Goal: Task Accomplishment & Management: Complete application form

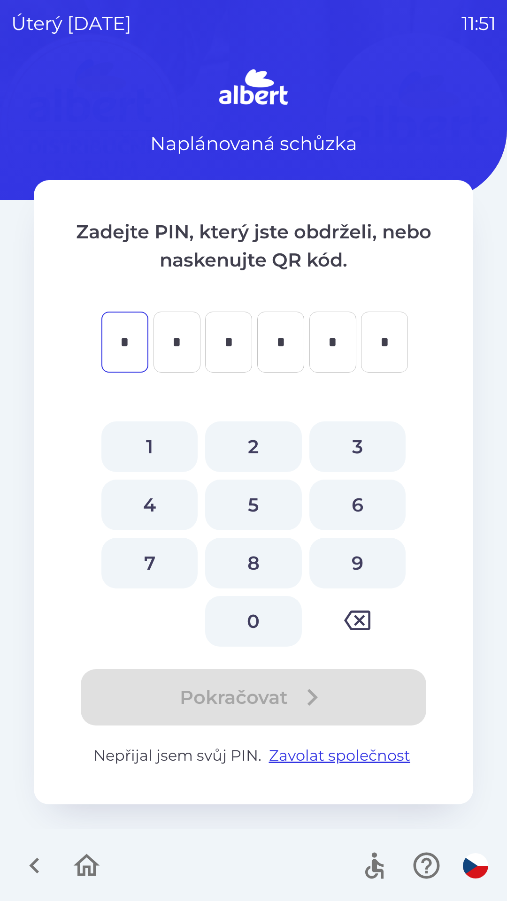
click at [230, 852] on div at bounding box center [253, 866] width 507 height 70
click at [84, 861] on icon "button" at bounding box center [86, 865] width 31 height 31
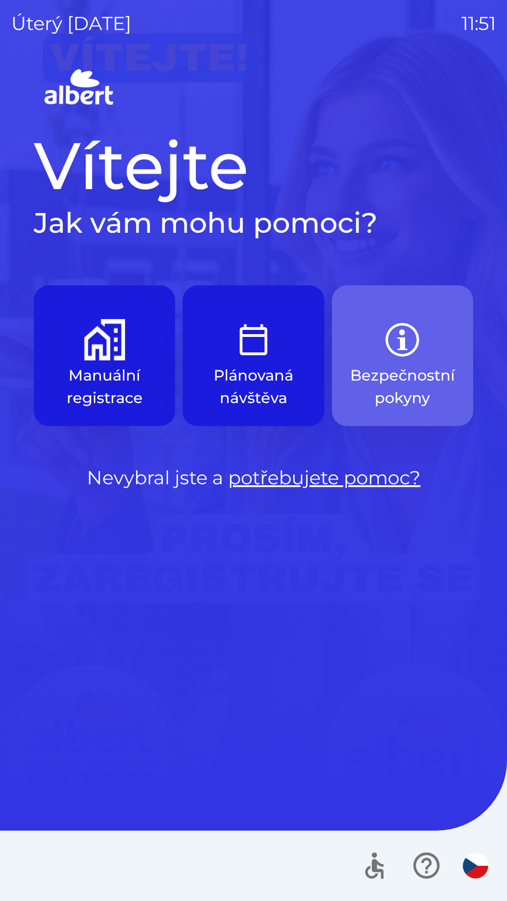
click at [401, 315] on button "Bezpečnostní pokyny" at bounding box center [402, 355] width 141 height 141
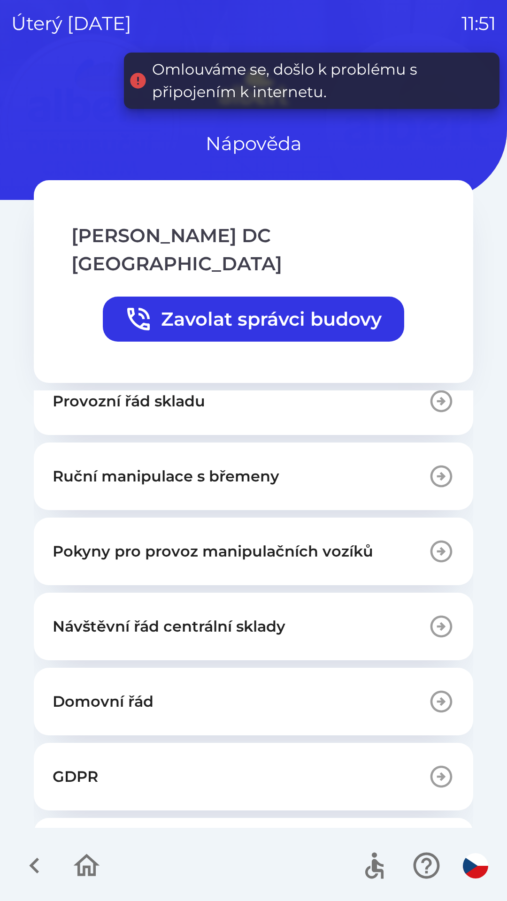
scroll to position [203, 0]
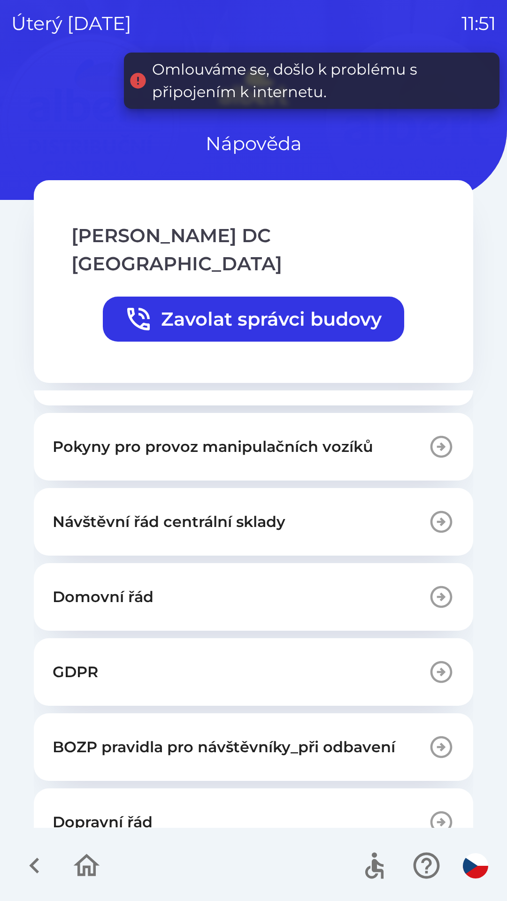
click at [148, 736] on p "BOZP pravidla pro návštěvníky_při odbavení" at bounding box center [224, 747] width 343 height 23
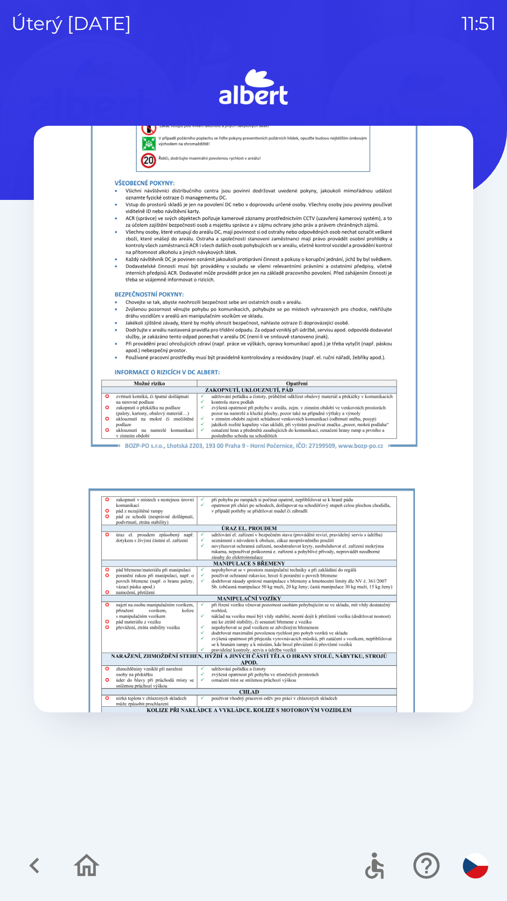
scroll to position [675, 0]
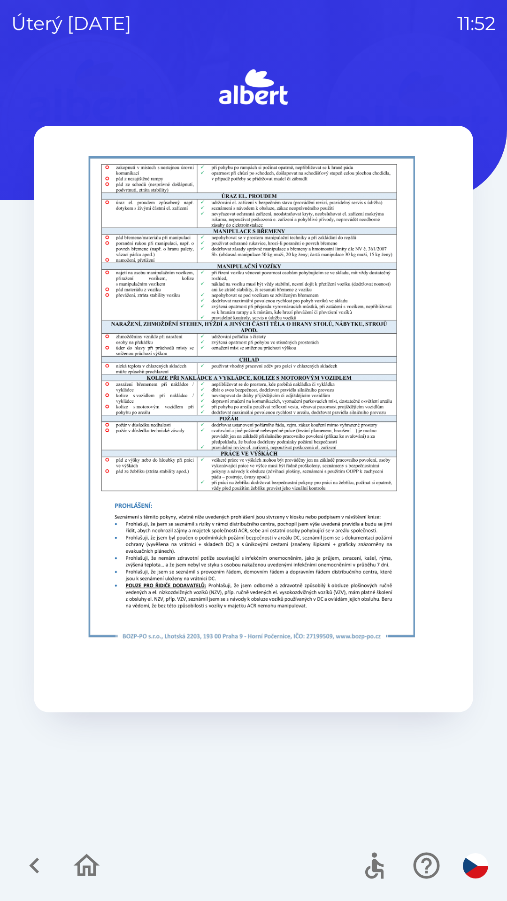
click at [82, 861] on icon "button" at bounding box center [87, 865] width 26 height 23
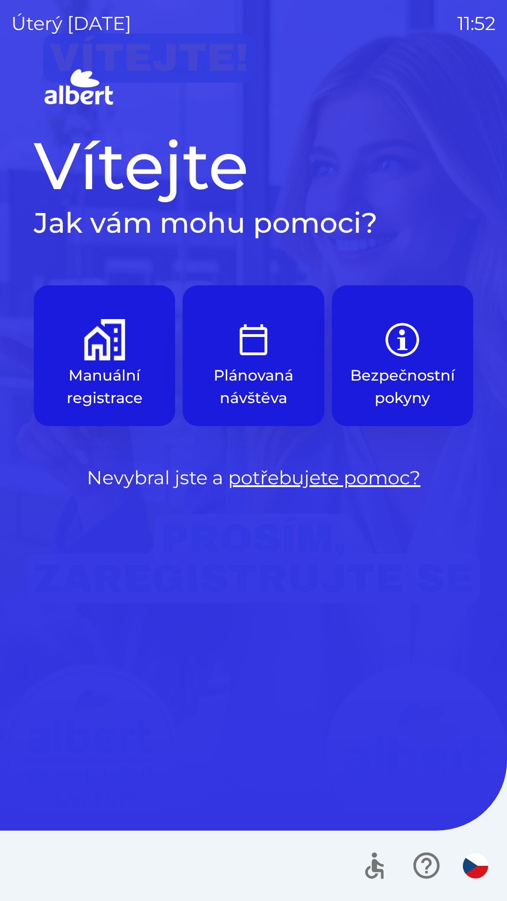
click at [97, 336] on img "button" at bounding box center [104, 339] width 41 height 41
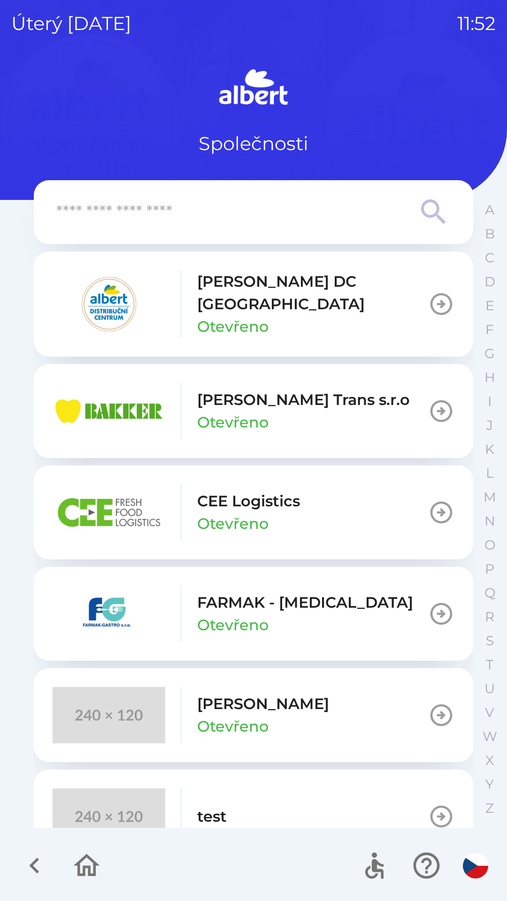
click at [430, 294] on icon "button" at bounding box center [441, 304] width 26 height 26
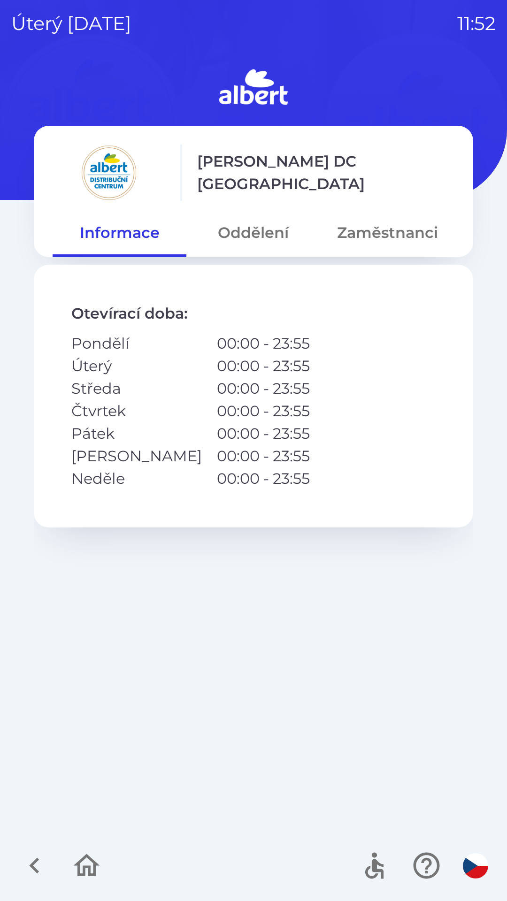
click at [266, 237] on button "Oddělení" at bounding box center [253, 233] width 134 height 34
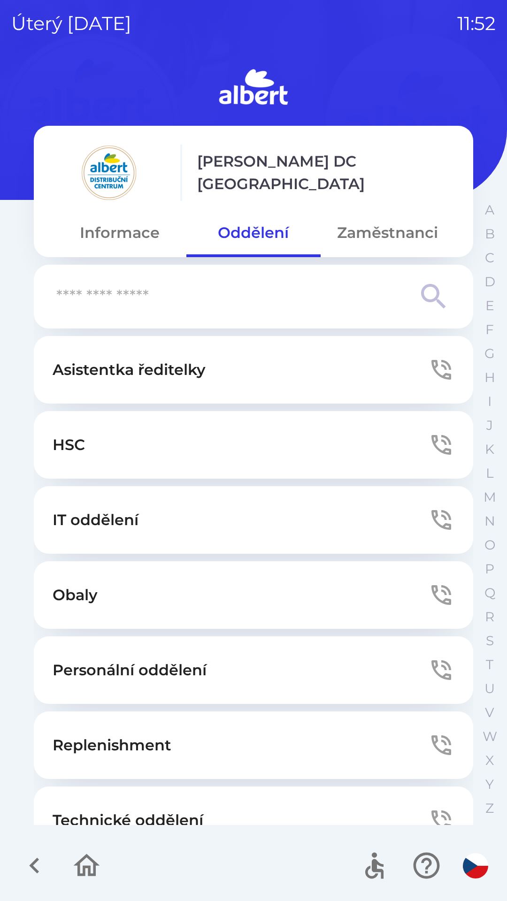
click at [397, 236] on button "Zaměstnanci" at bounding box center [388, 233] width 134 height 34
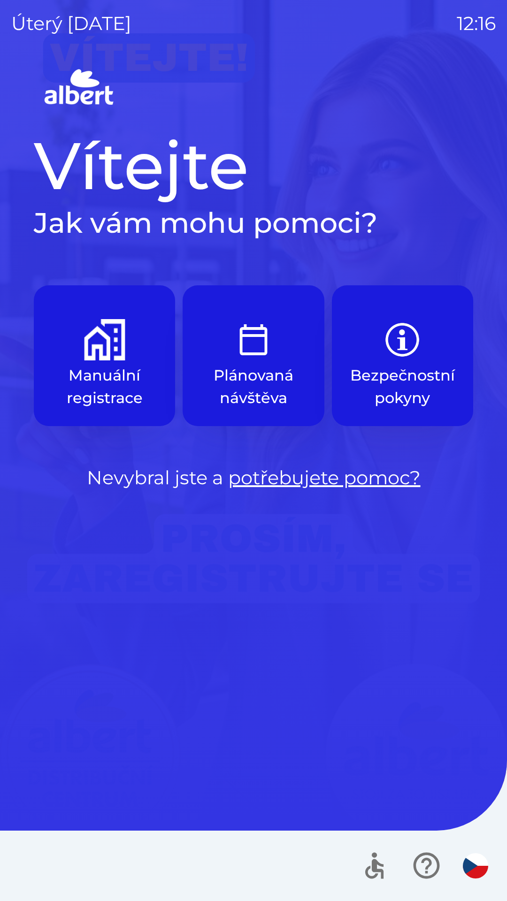
click at [97, 353] on img "button" at bounding box center [104, 339] width 41 height 41
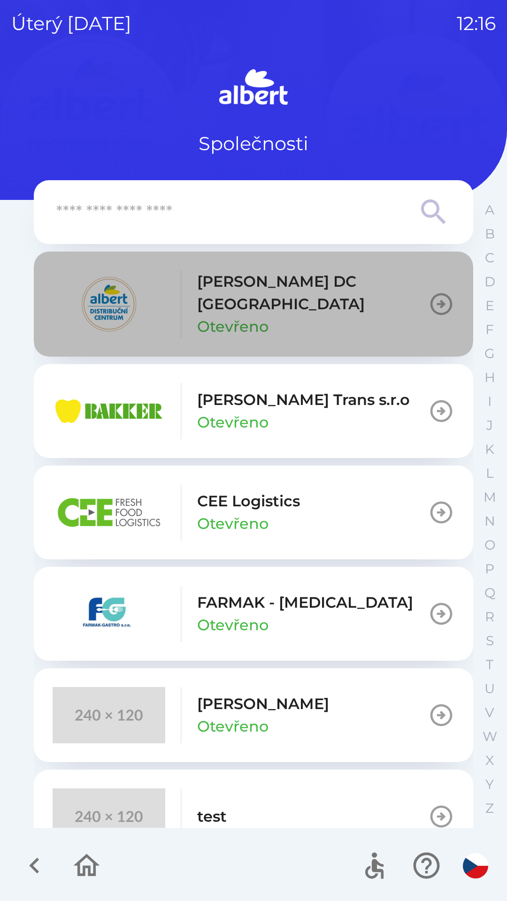
click at [428, 295] on icon "button" at bounding box center [441, 304] width 26 height 26
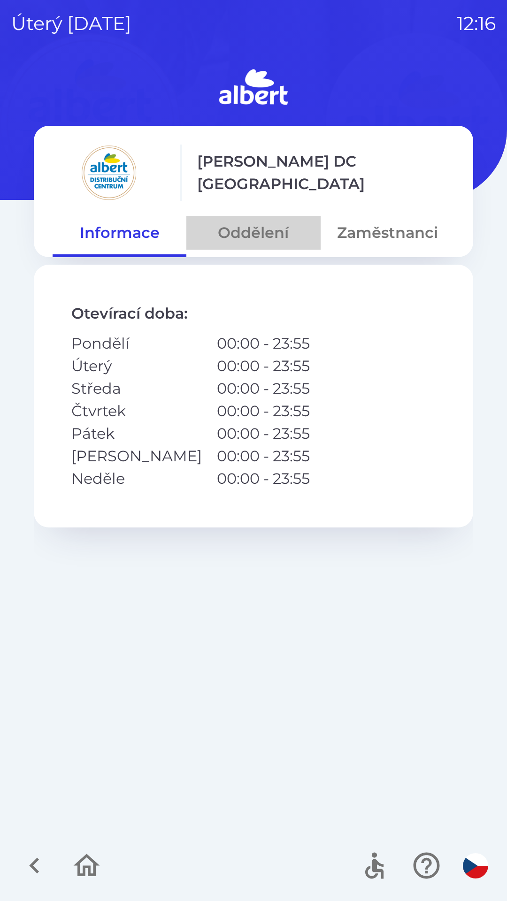
click at [254, 232] on button "Oddělení" at bounding box center [253, 233] width 134 height 34
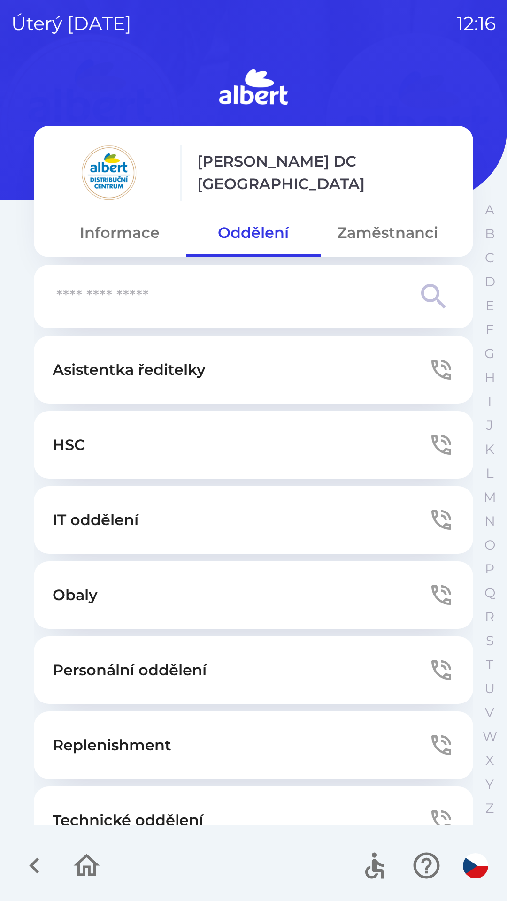
click at [208, 439] on button "HSC" at bounding box center [253, 445] width 439 height 68
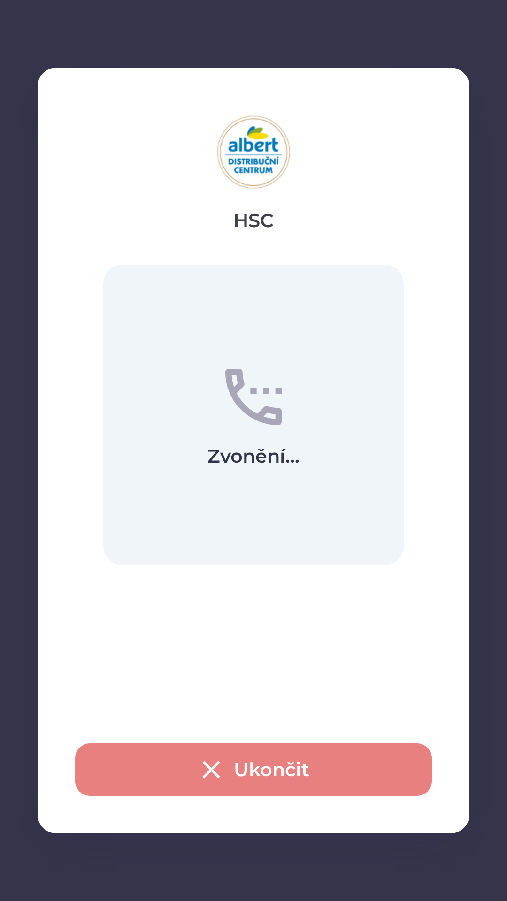
click at [284, 765] on button "Ukončit" at bounding box center [253, 770] width 357 height 53
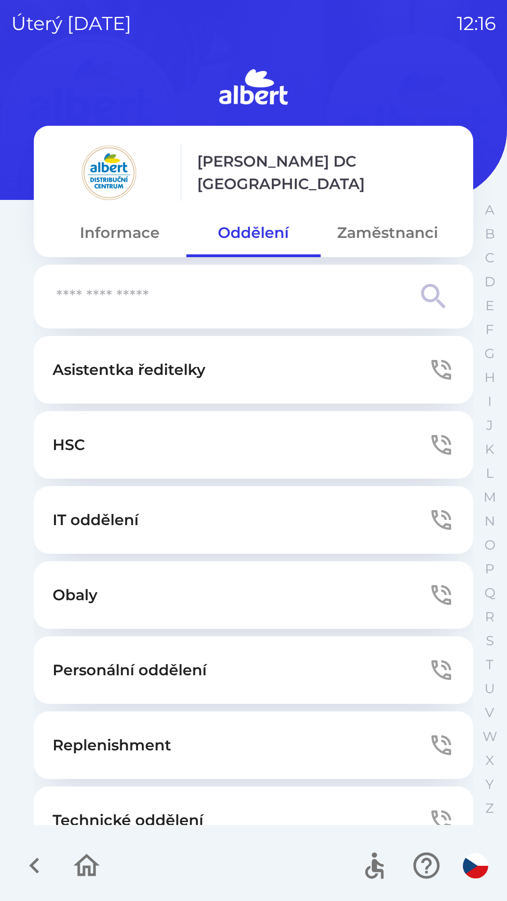
click at [392, 227] on button "Zaměstnanci" at bounding box center [388, 233] width 134 height 34
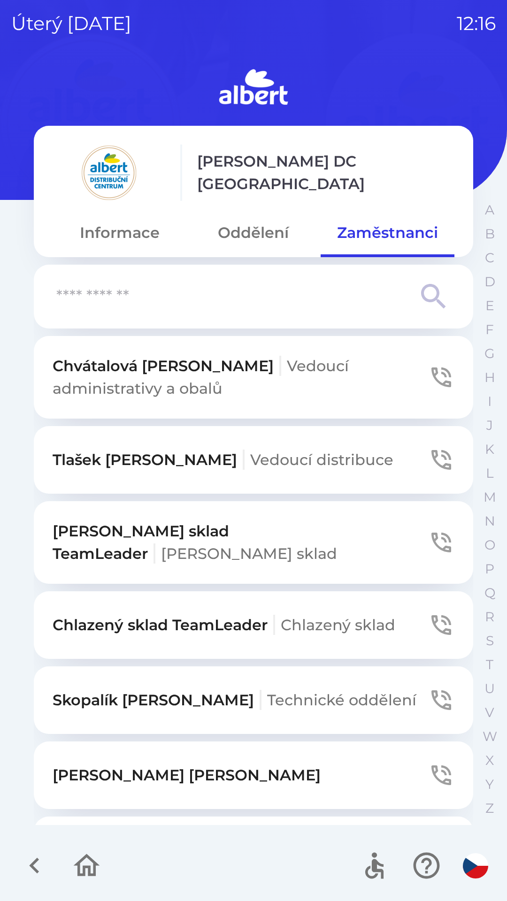
click at [196, 297] on input "text" at bounding box center [234, 297] width 357 height 26
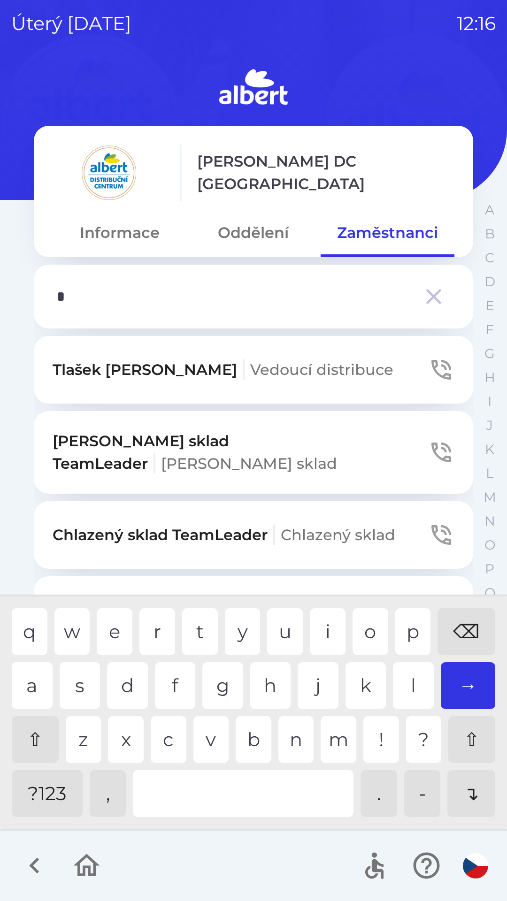
click at [362, 682] on div "k" at bounding box center [365, 685] width 41 height 47
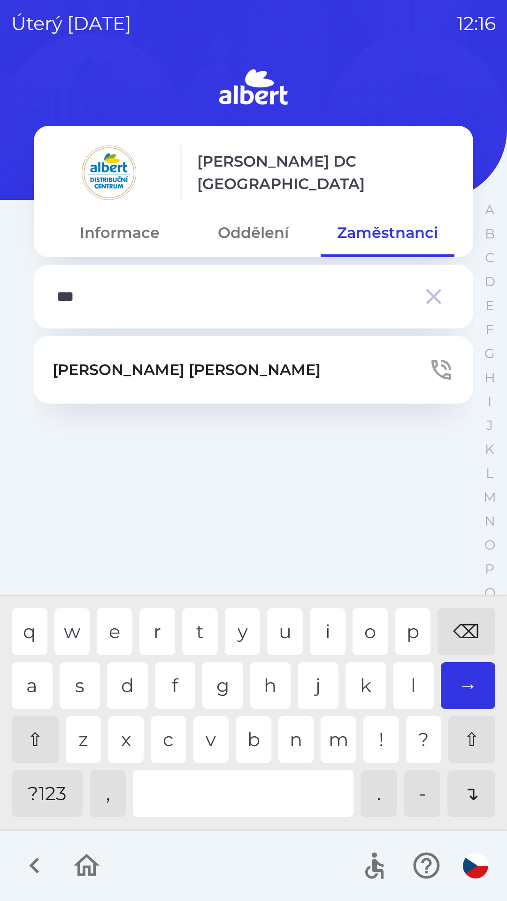
type input "****"
click at [325, 623] on div "i" at bounding box center [328, 631] width 36 height 47
click at [316, 356] on button "[PERSON_NAME]" at bounding box center [253, 370] width 439 height 68
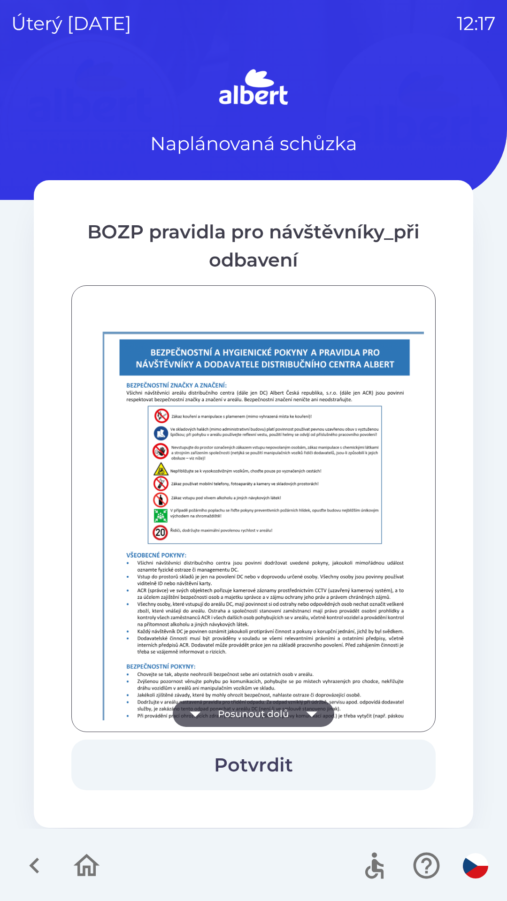
click at [268, 711] on button "Posunout dolů" at bounding box center [253, 714] width 161 height 26
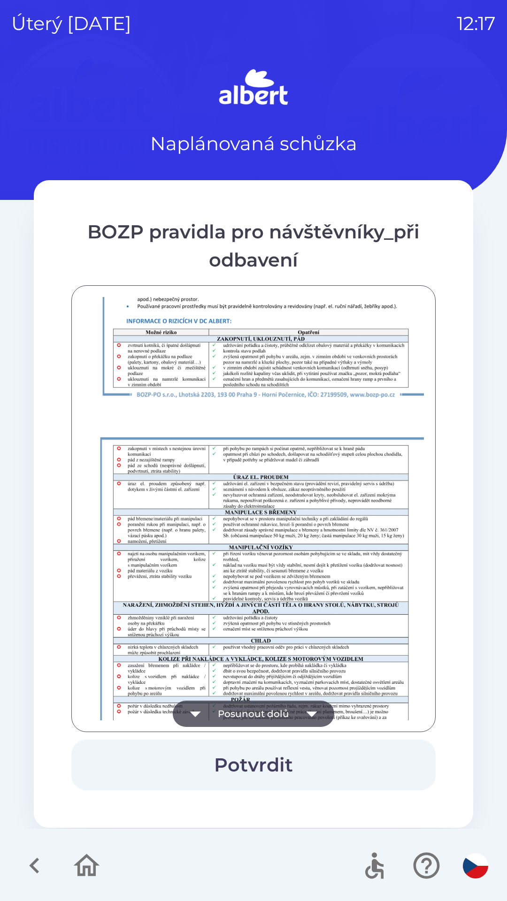
click at [265, 706] on button "Posunout dolů" at bounding box center [253, 714] width 161 height 26
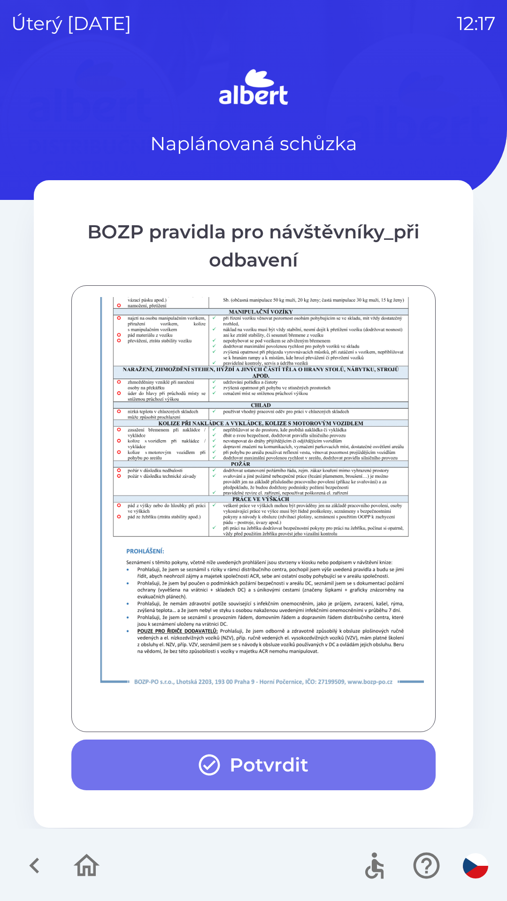
click at [283, 756] on button "Potvrdit" at bounding box center [253, 765] width 364 height 51
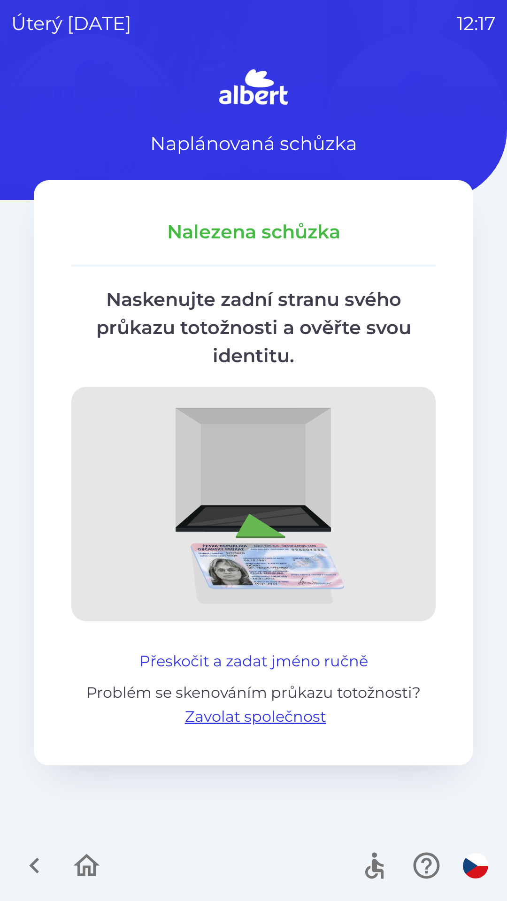
click at [272, 660] on button "Přeskočit a zadat jméno ručně" at bounding box center [254, 661] width 236 height 23
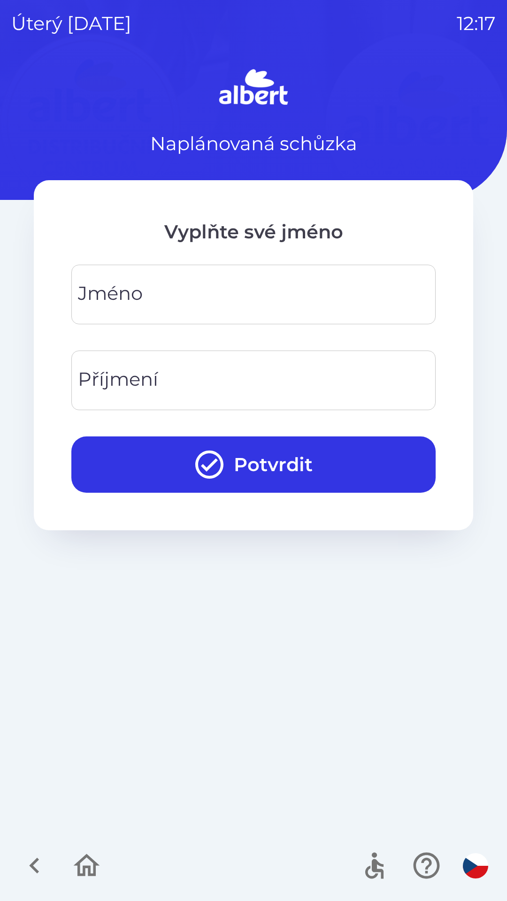
click at [201, 285] on input "Jméno" at bounding box center [254, 294] width 342 height 37
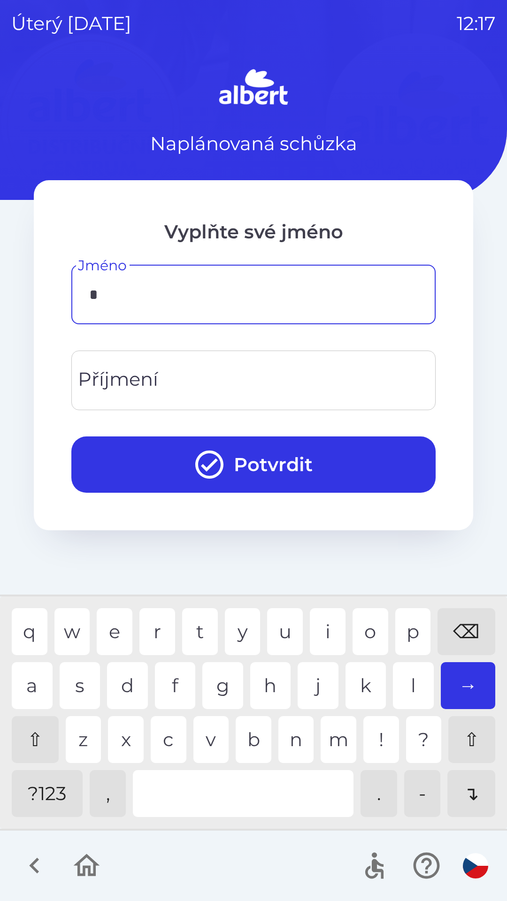
click at [409, 629] on div "p" at bounding box center [413, 631] width 36 height 47
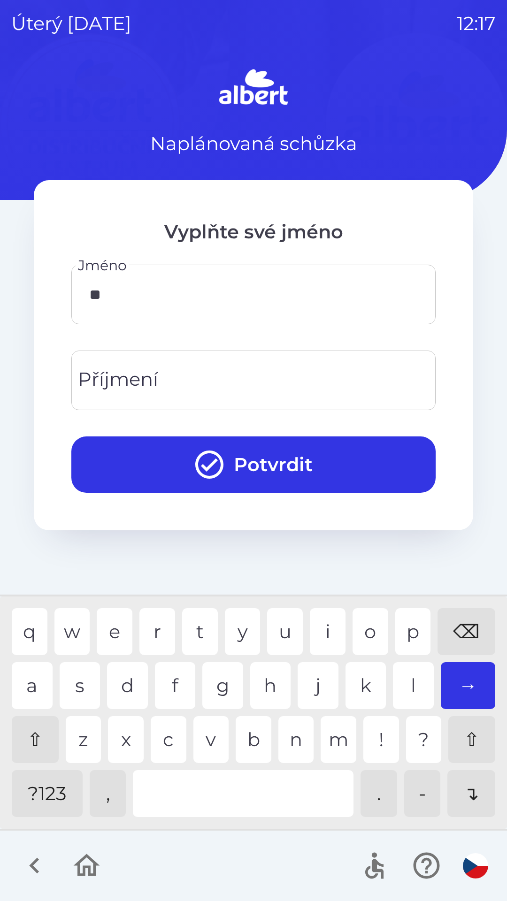
click at [114, 631] on div "e" at bounding box center [115, 631] width 36 height 47
type input "****"
click at [157, 630] on div "r" at bounding box center [157, 631] width 36 height 47
click at [162, 372] on input "Příjmení" at bounding box center [254, 380] width 342 height 37
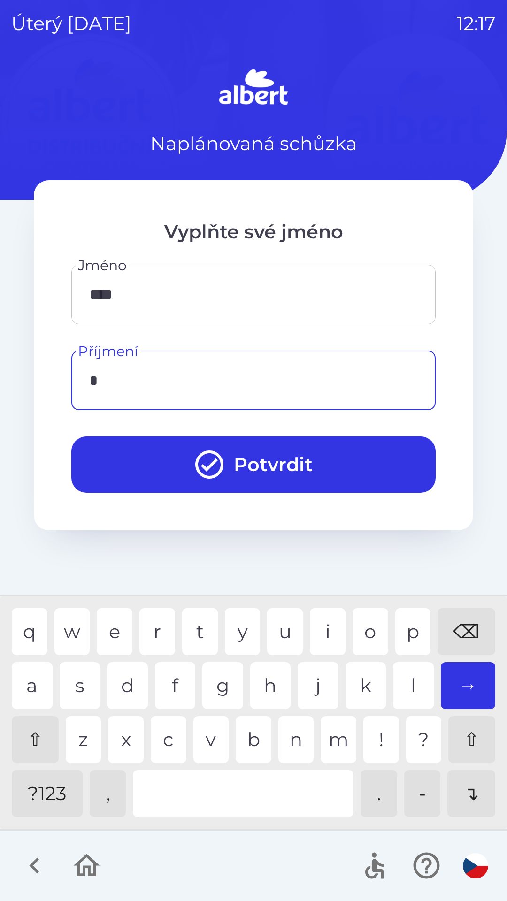
click at [219, 696] on div "g" at bounding box center [222, 685] width 41 height 47
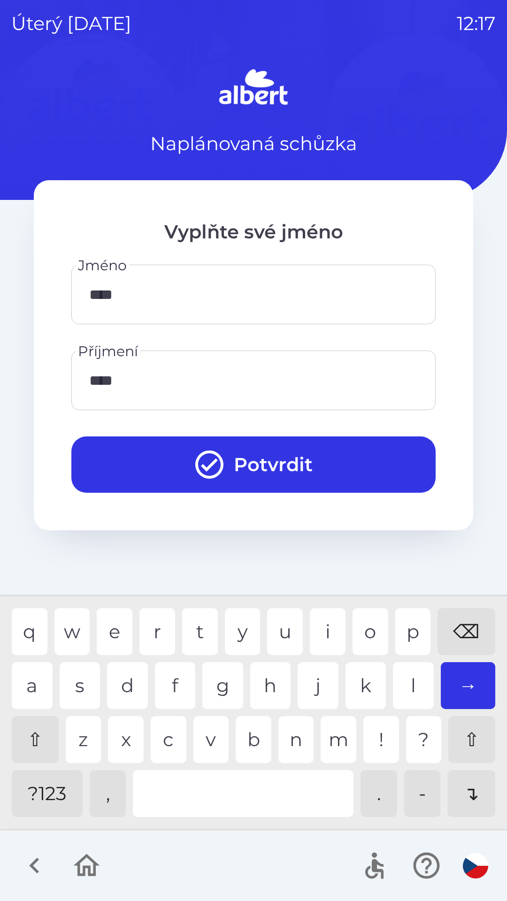
click at [171, 737] on div "c" at bounding box center [169, 739] width 36 height 47
click at [106, 622] on div "e" at bounding box center [115, 631] width 36 height 47
type input "******"
click at [263, 465] on button "Potvrdit" at bounding box center [253, 465] width 364 height 56
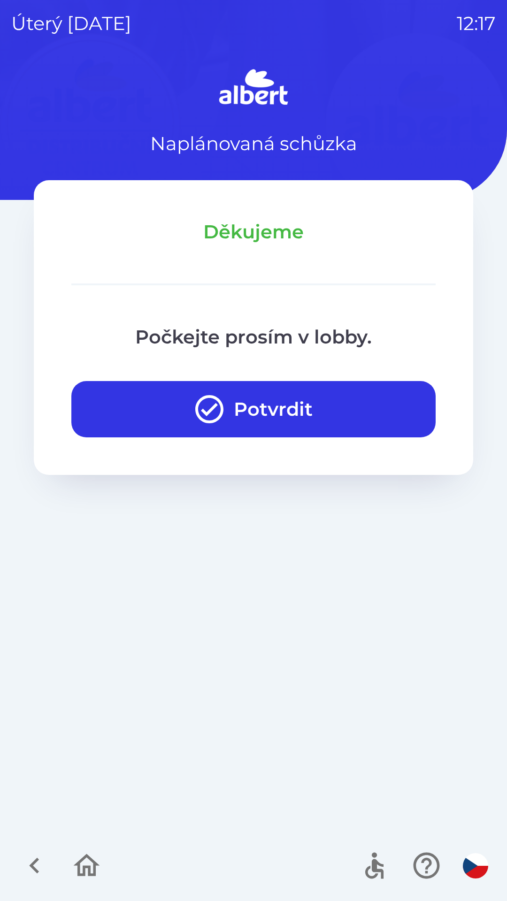
click at [283, 405] on button "Potvrdit" at bounding box center [253, 409] width 364 height 56
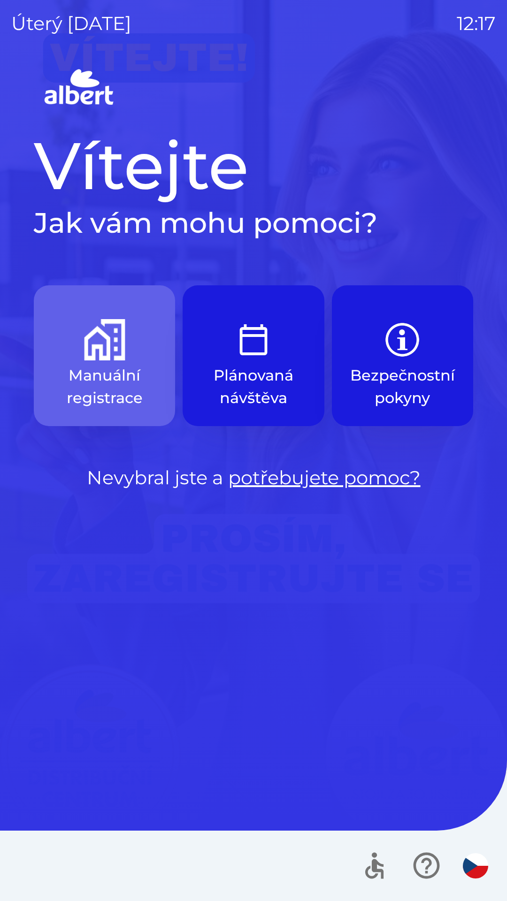
click at [107, 352] on img "button" at bounding box center [104, 339] width 41 height 41
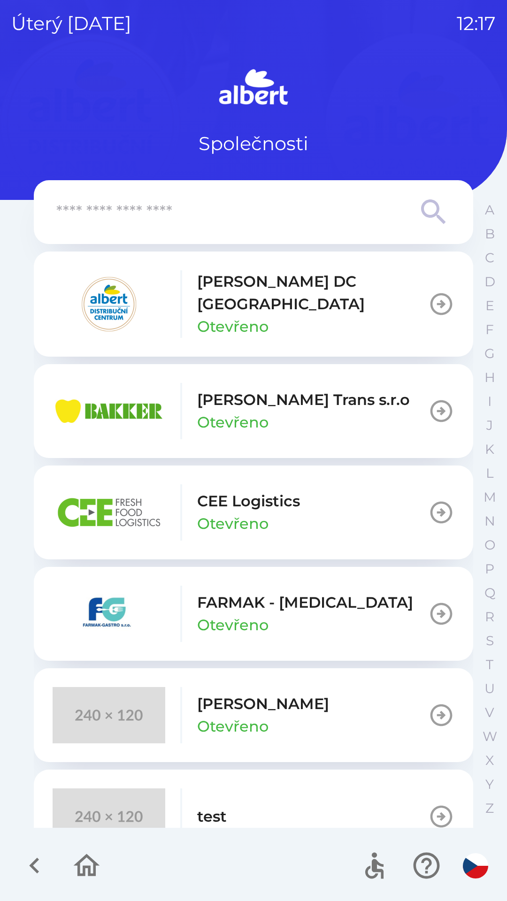
click at [343, 286] on p "[PERSON_NAME] DC [GEOGRAPHIC_DATA]" at bounding box center [312, 292] width 231 height 45
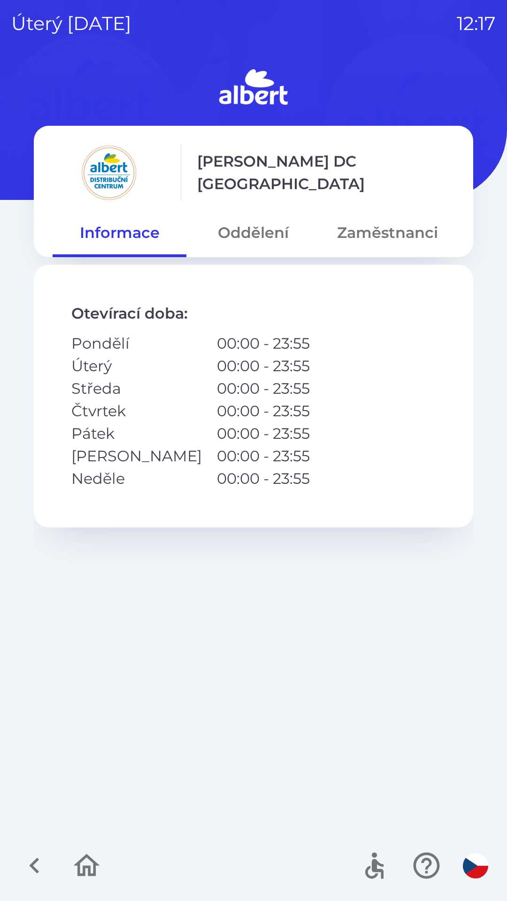
click at [359, 232] on button "Zaměstnanci" at bounding box center [388, 233] width 134 height 34
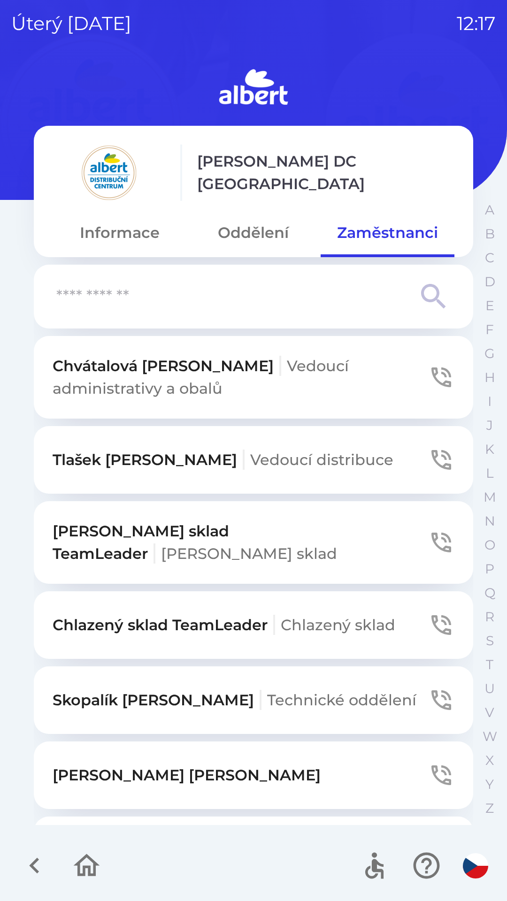
click at [190, 300] on input "text" at bounding box center [234, 297] width 357 height 26
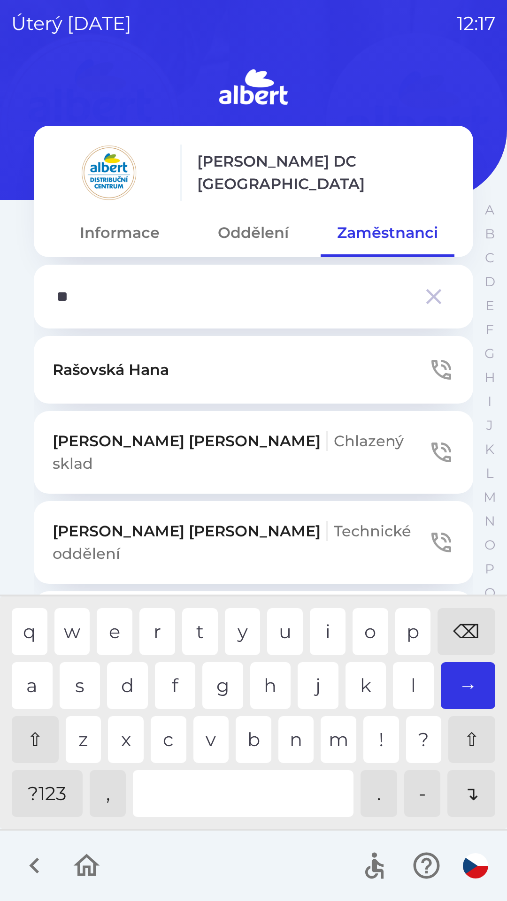
click at [27, 671] on div "a" at bounding box center [32, 685] width 41 height 47
type input "***"
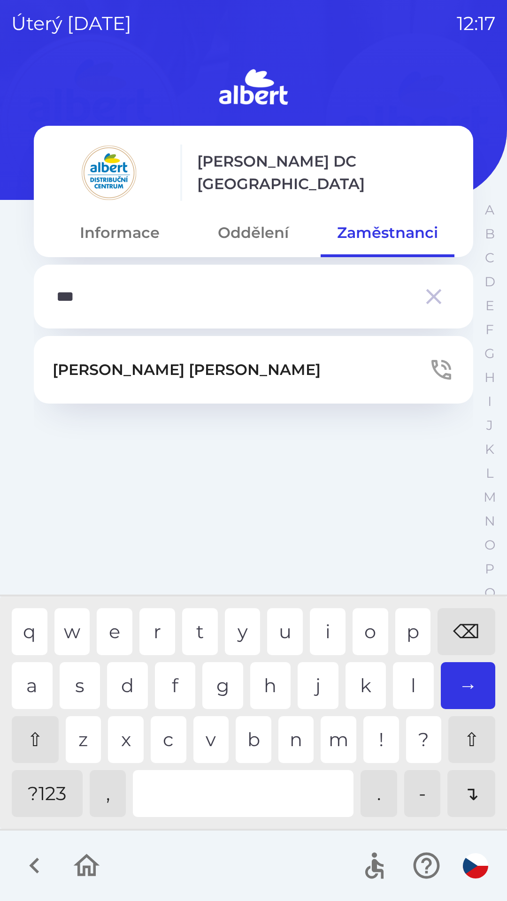
click at [302, 369] on button "[PERSON_NAME]" at bounding box center [253, 370] width 439 height 68
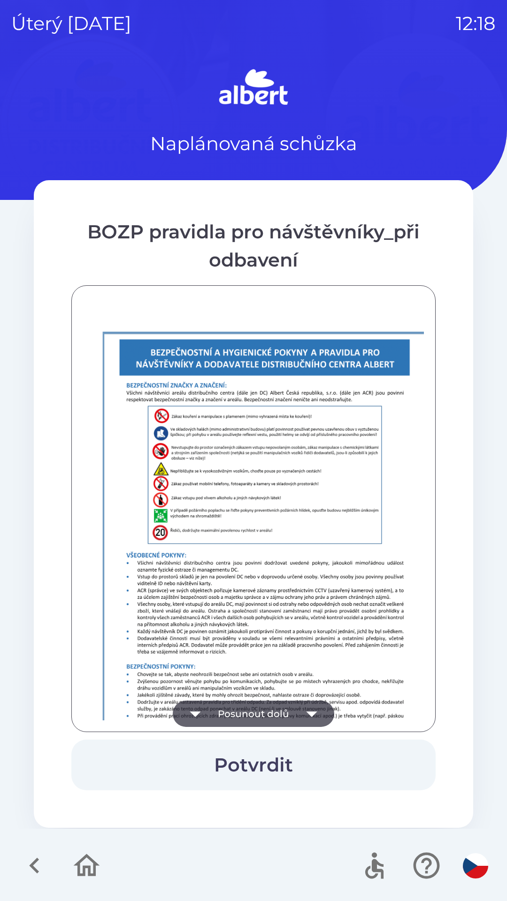
click at [273, 710] on button "Posunout dolů" at bounding box center [253, 714] width 161 height 26
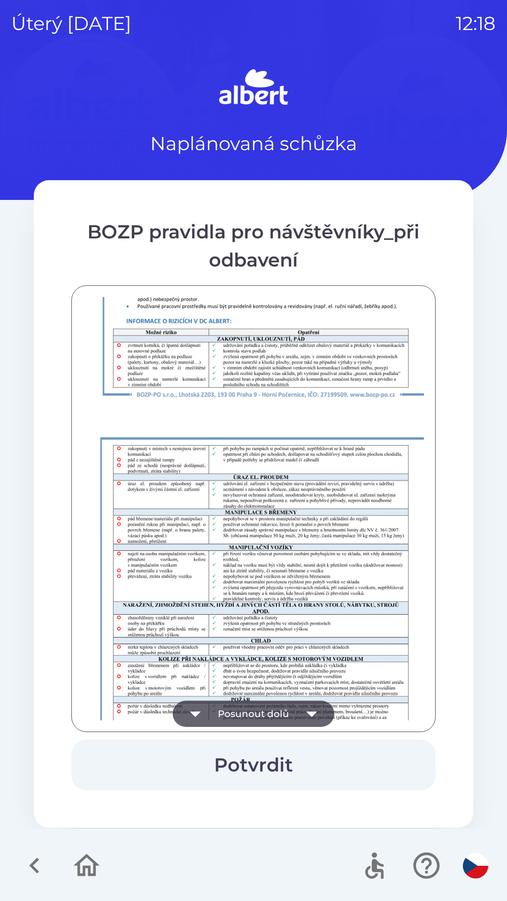
click at [266, 706] on button "Posunout dolů" at bounding box center [253, 714] width 161 height 26
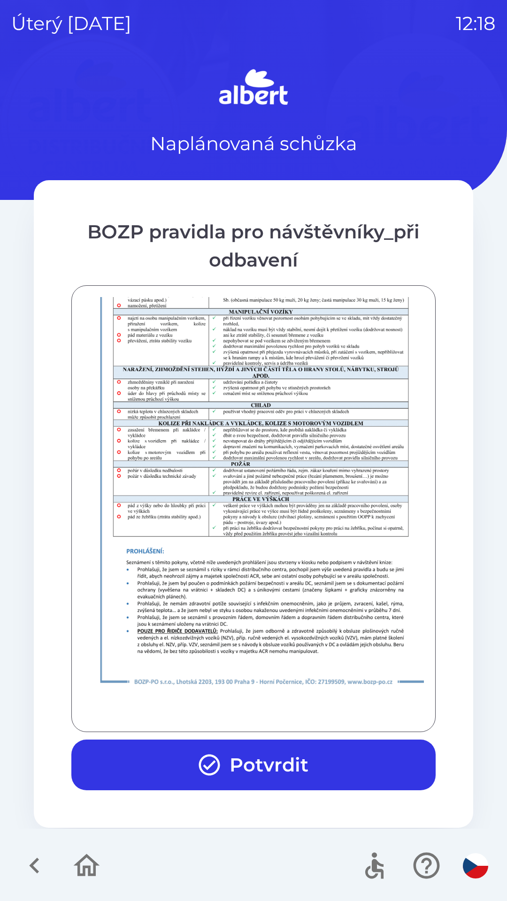
click at [273, 755] on button "Potvrdit" at bounding box center [253, 765] width 364 height 51
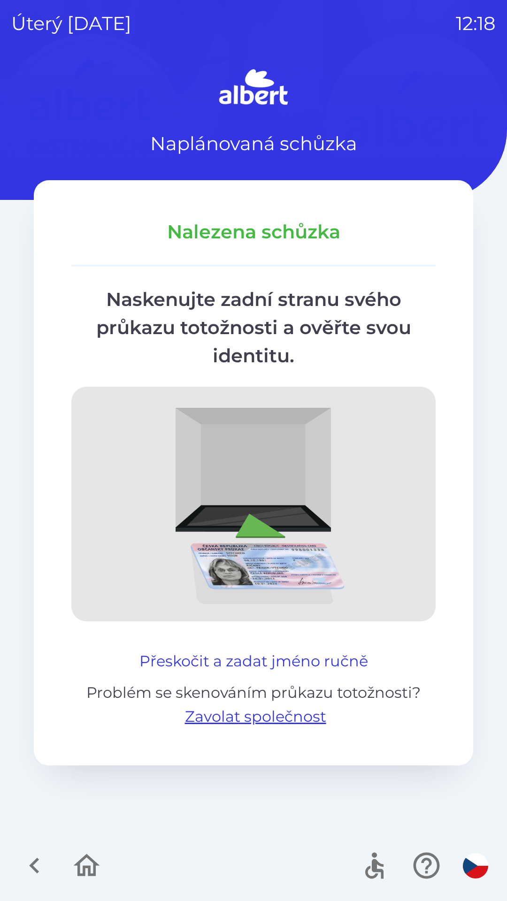
click at [265, 660] on button "Přeskočit a zadat jméno ručně" at bounding box center [254, 661] width 236 height 23
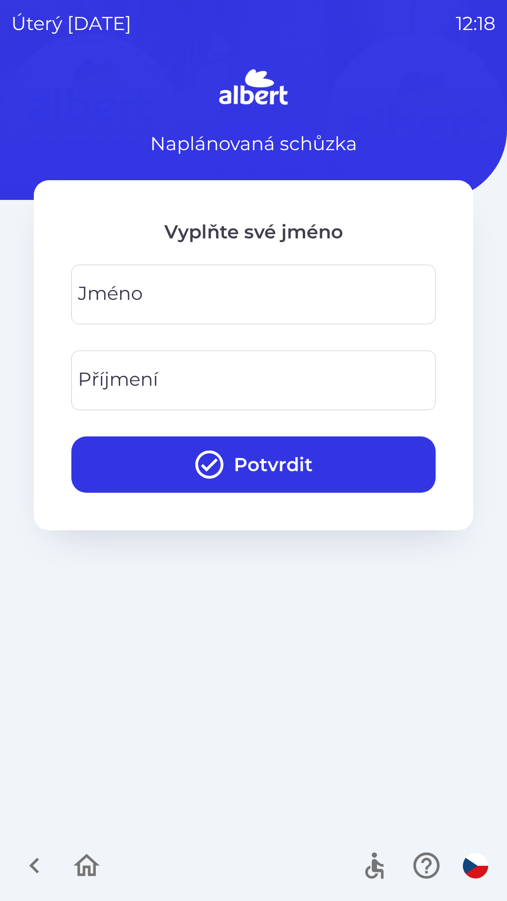
click at [219, 296] on input "Jméno" at bounding box center [254, 294] width 342 height 37
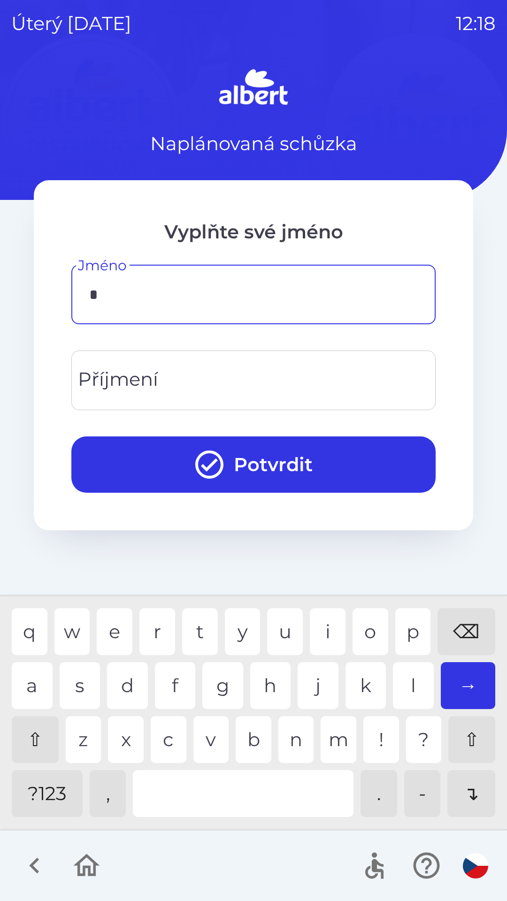
click at [402, 629] on div "p" at bounding box center [413, 631] width 36 height 47
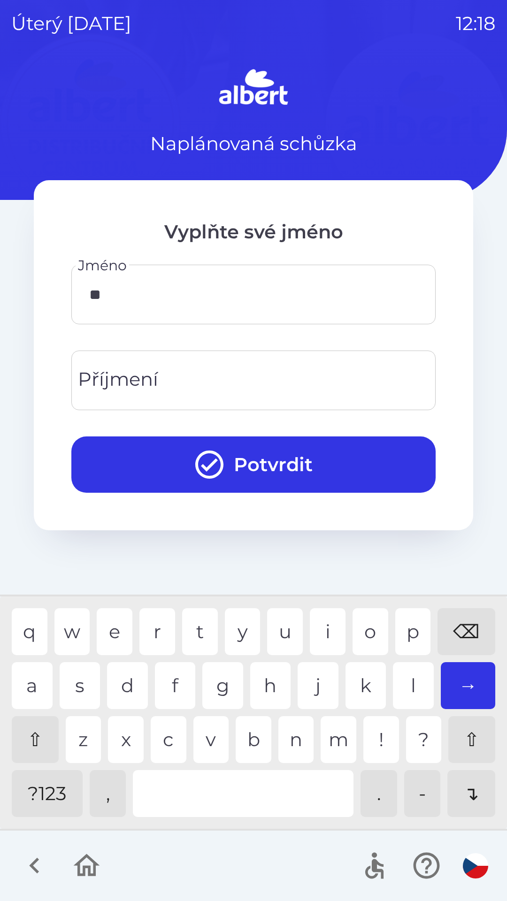
click at [35, 681] on div "a" at bounding box center [32, 685] width 41 height 47
click at [407, 691] on div "l" at bounding box center [413, 685] width 41 height 47
click at [288, 740] on div "n" at bounding box center [296, 739] width 36 height 47
type input "*******"
click at [190, 371] on input "Příjmení" at bounding box center [254, 380] width 342 height 37
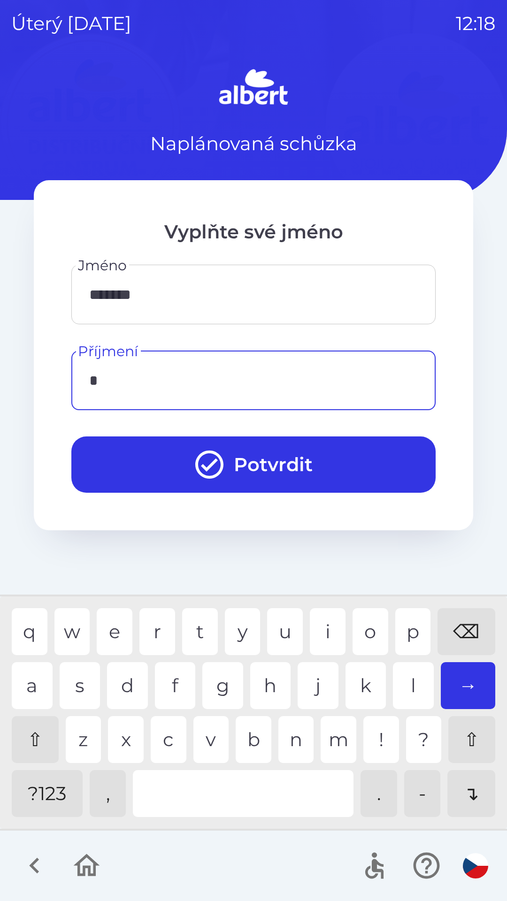
click at [218, 682] on div "g" at bounding box center [222, 685] width 41 height 47
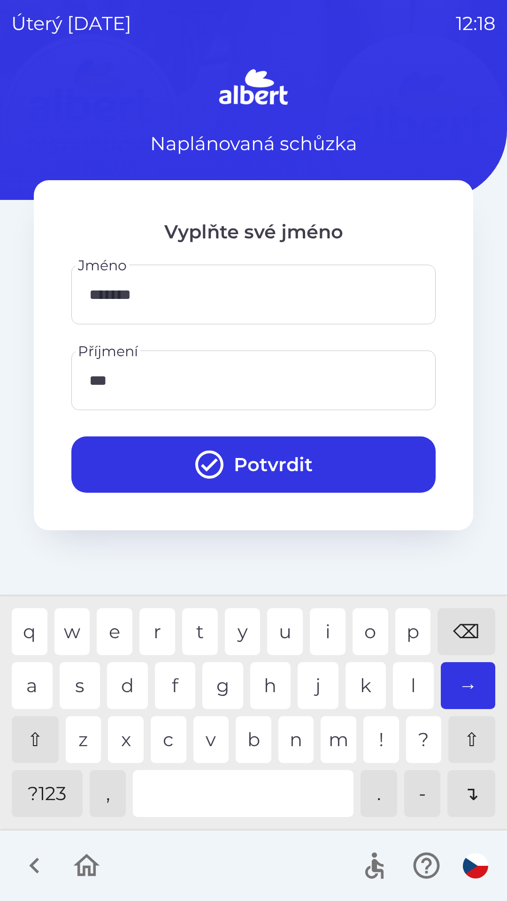
click at [295, 726] on div "n" at bounding box center [296, 739] width 36 height 47
click at [169, 736] on div "c" at bounding box center [169, 739] width 36 height 47
click at [106, 612] on div "e" at bounding box center [115, 631] width 36 height 47
click at [411, 679] on div "l" at bounding box center [413, 685] width 41 height 47
click at [369, 632] on div "o" at bounding box center [371, 631] width 36 height 47
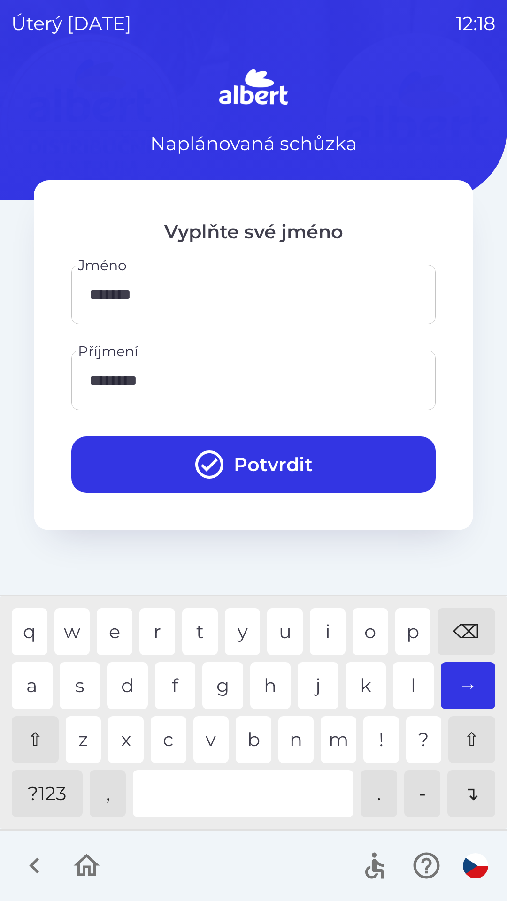
type input "*********"
click at [28, 679] on div "a" at bounding box center [32, 685] width 41 height 47
click at [282, 466] on button "Potvrdit" at bounding box center [253, 465] width 364 height 56
